Goal: Find specific page/section: Find specific page/section

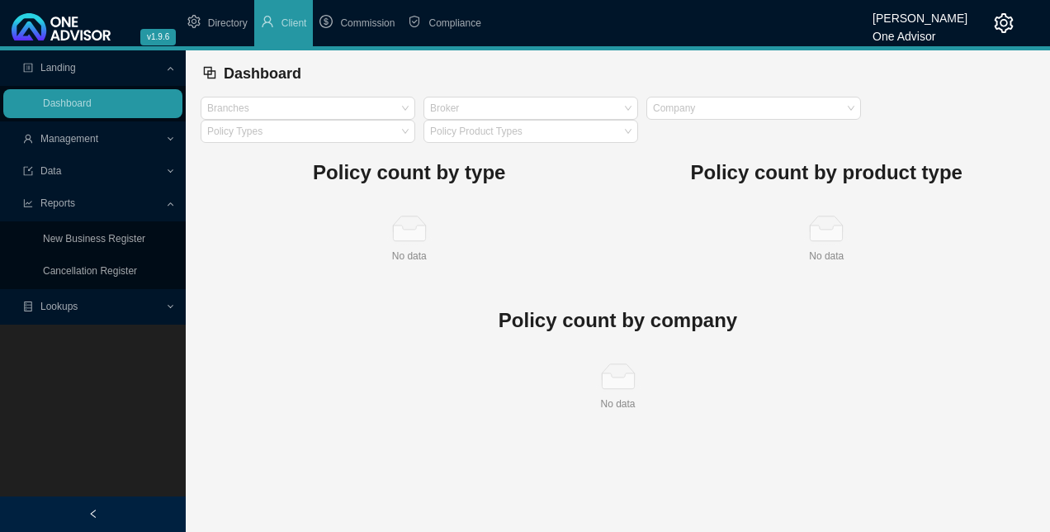
click at [50, 302] on span "Lookups" at bounding box center [58, 306] width 37 height 12
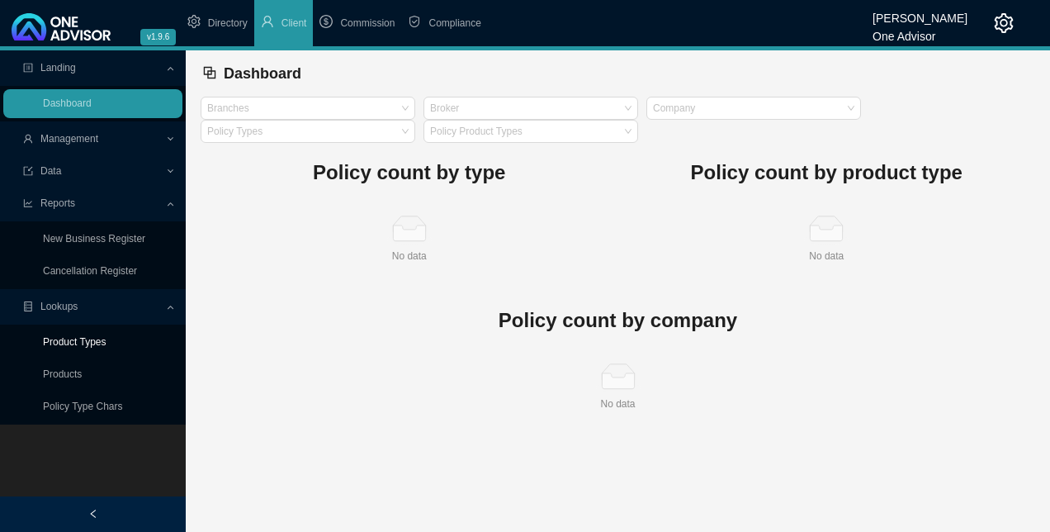
click at [88, 342] on link "Product Types" at bounding box center [75, 342] width 64 height 12
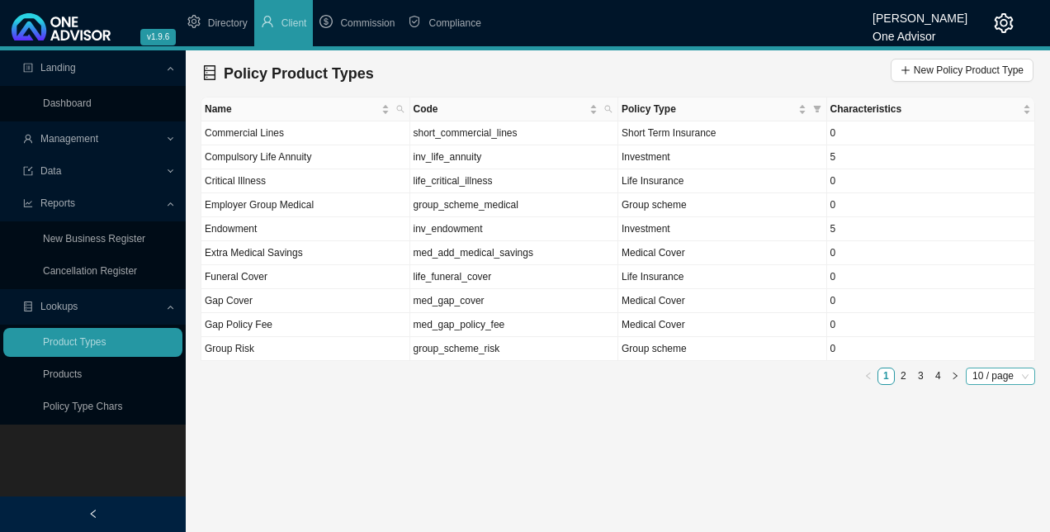
click at [1008, 376] on span "10 / page" at bounding box center [1000, 376] width 56 height 16
click at [989, 464] on div "100 / page" at bounding box center [1002, 472] width 47 height 17
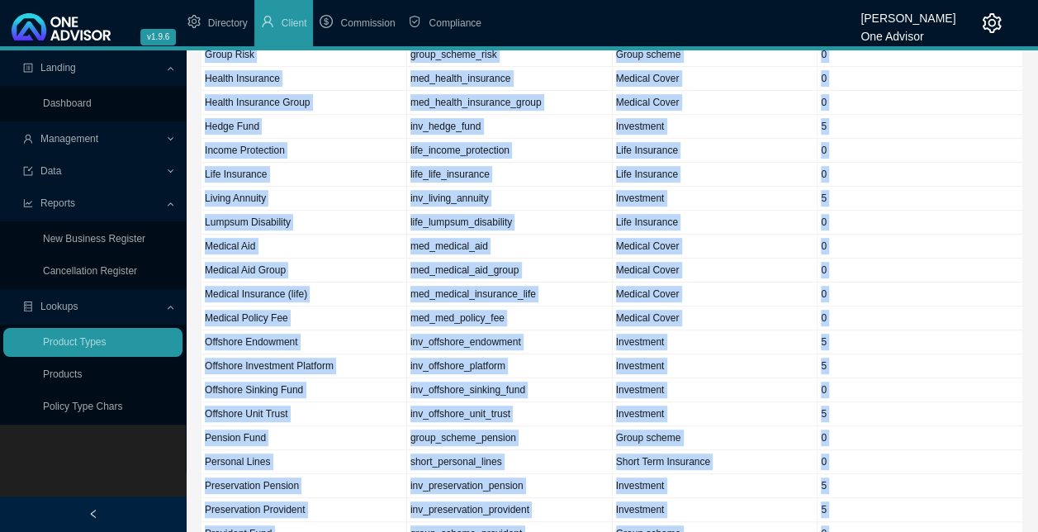
scroll to position [471, 0]
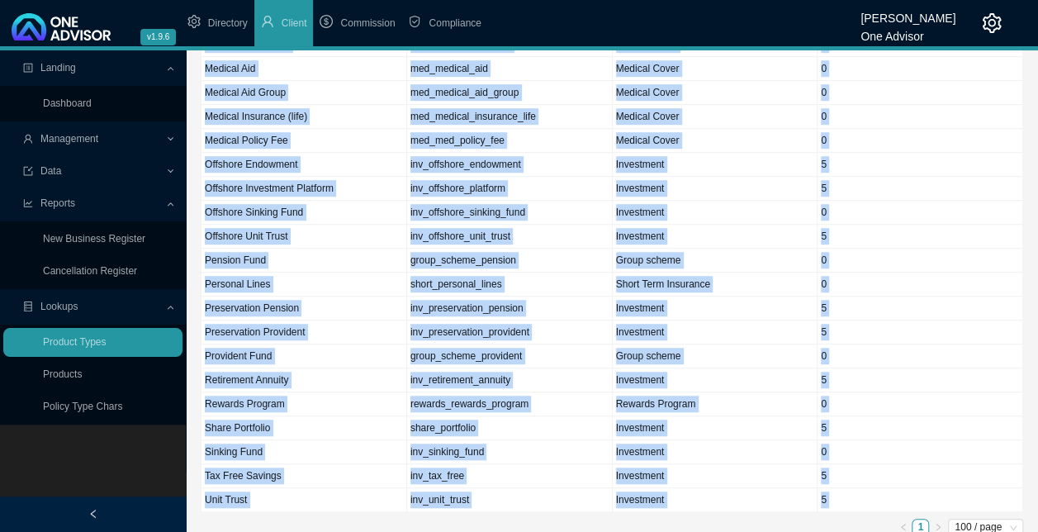
drag, startPoint x: 203, startPoint y: 102, endPoint x: 847, endPoint y: 553, distance: 785.9
copy div "Name Code Policy Type Characteristics Commercial Lines short_commercial_lines S…"
